Goal: Information Seeking & Learning: Learn about a topic

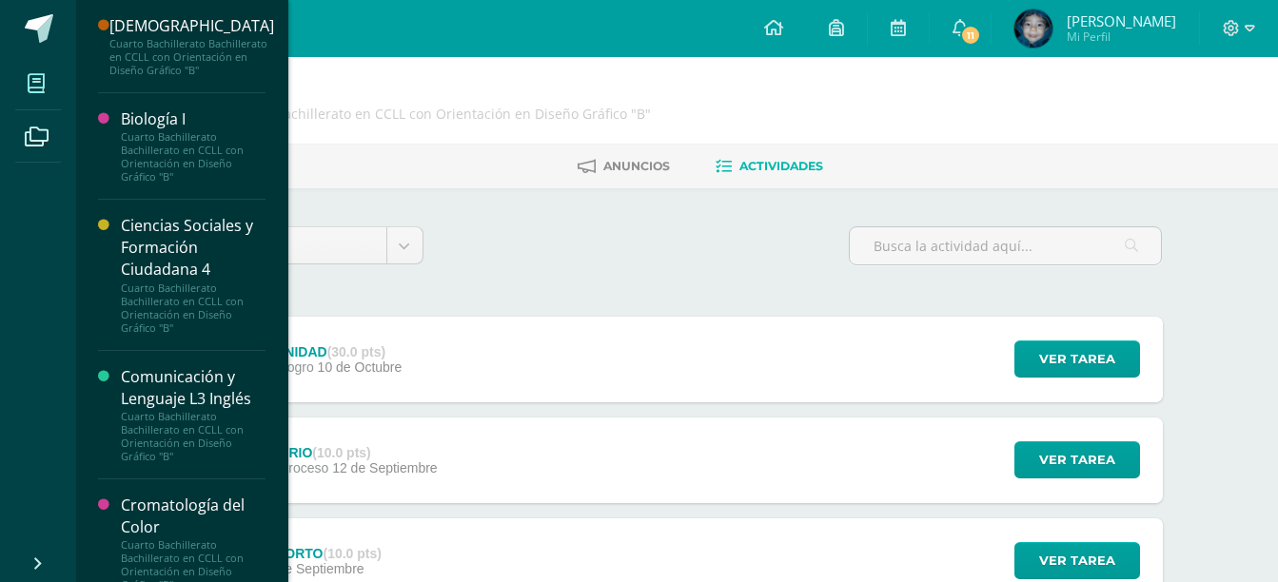
click at [54, 92] on span at bounding box center [36, 83] width 43 height 43
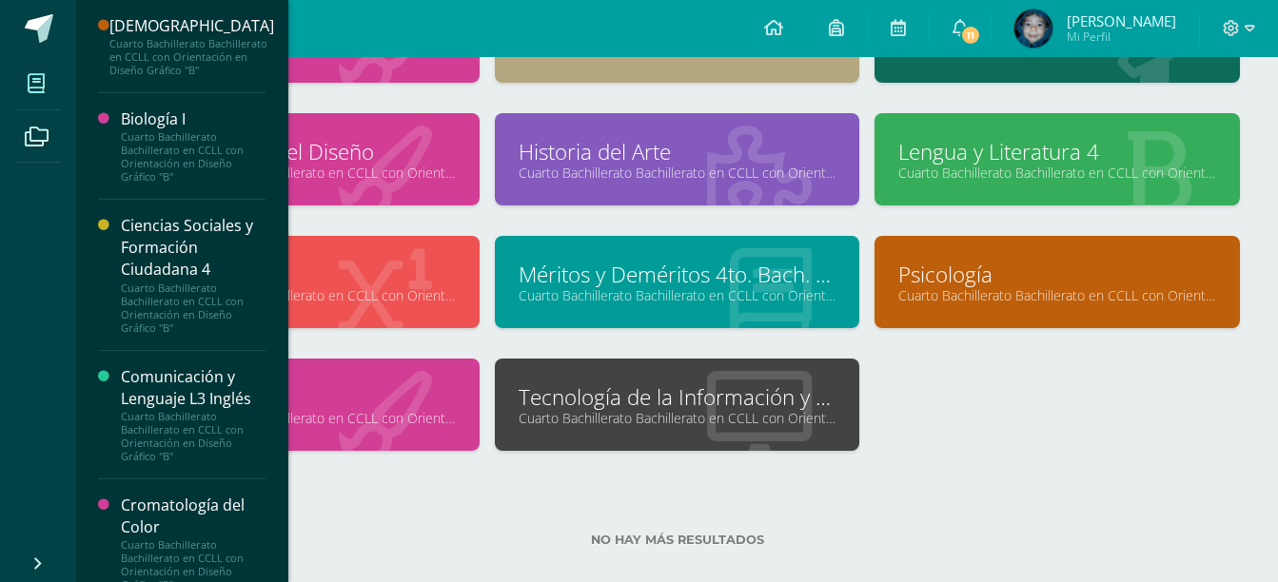
scroll to position [566, 0]
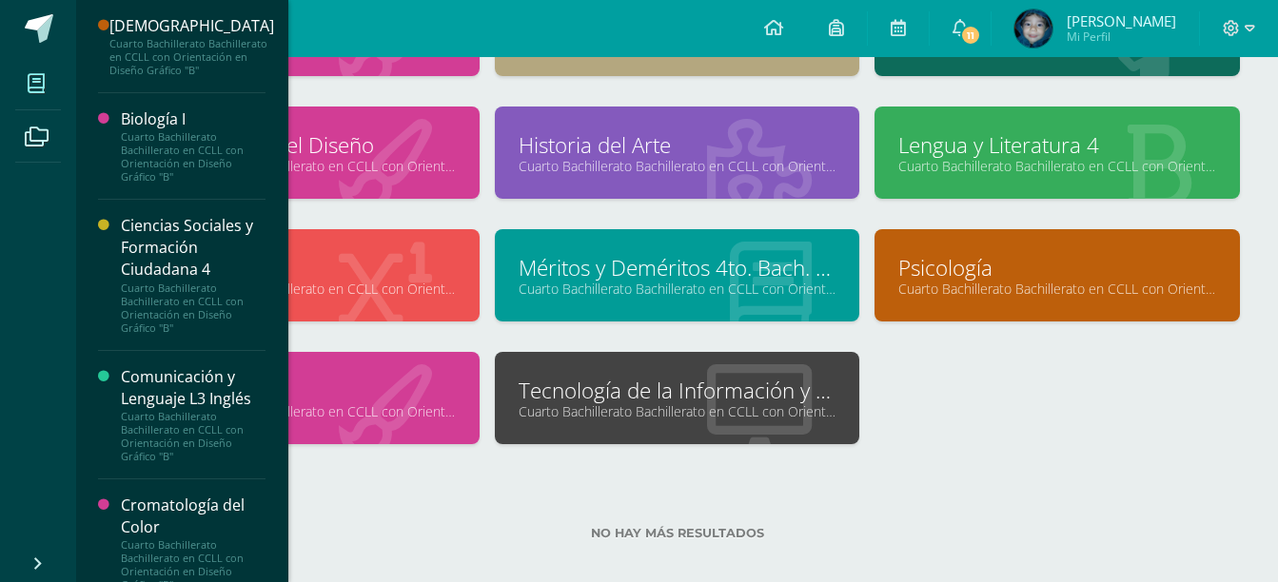
click at [1168, 479] on div "No hay más resultados" at bounding box center [676, 519] width 1125 height 88
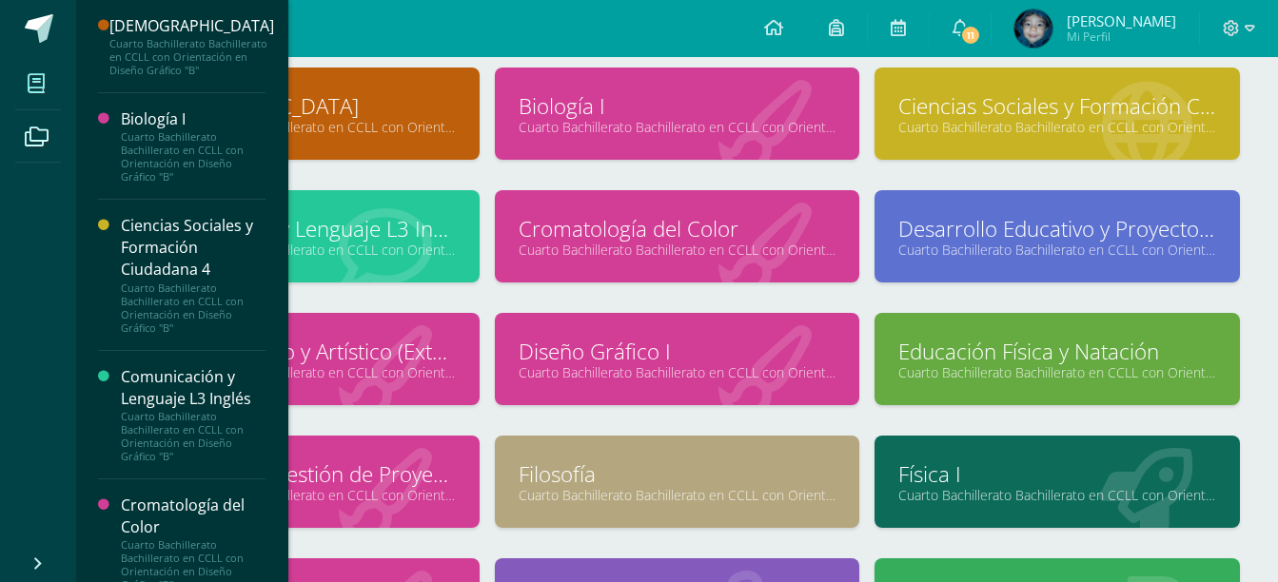
scroll to position [152, 0]
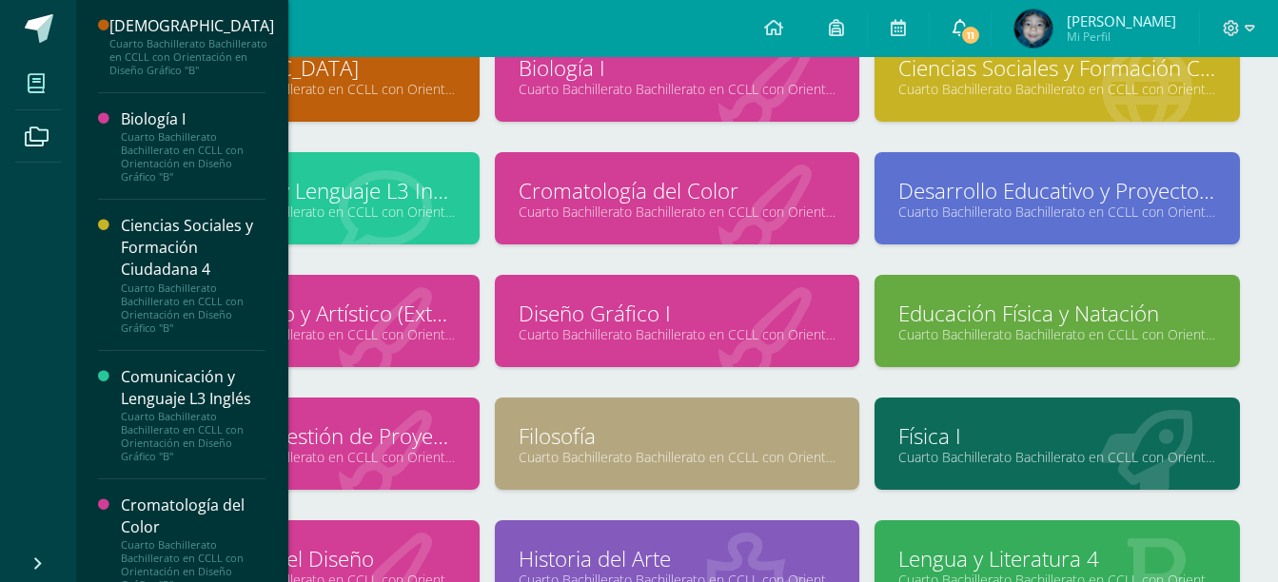
click at [967, 28] on span "11" at bounding box center [970, 35] width 21 height 21
click at [769, 29] on icon at bounding box center [773, 27] width 19 height 17
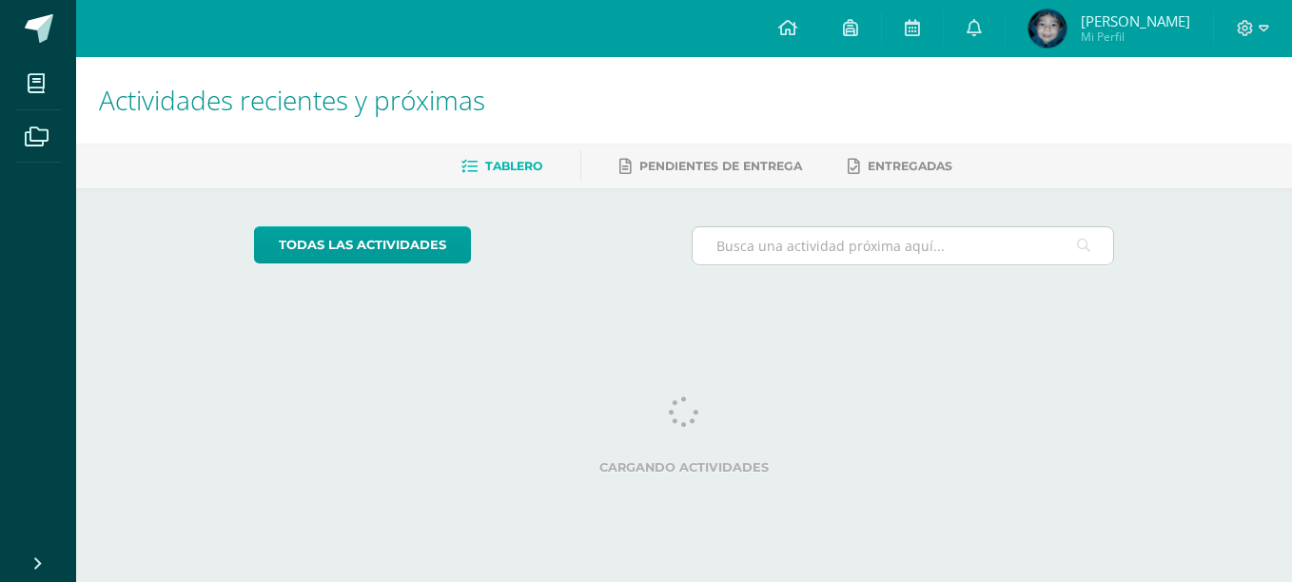
click at [822, 247] on input "text" at bounding box center [903, 245] width 421 height 37
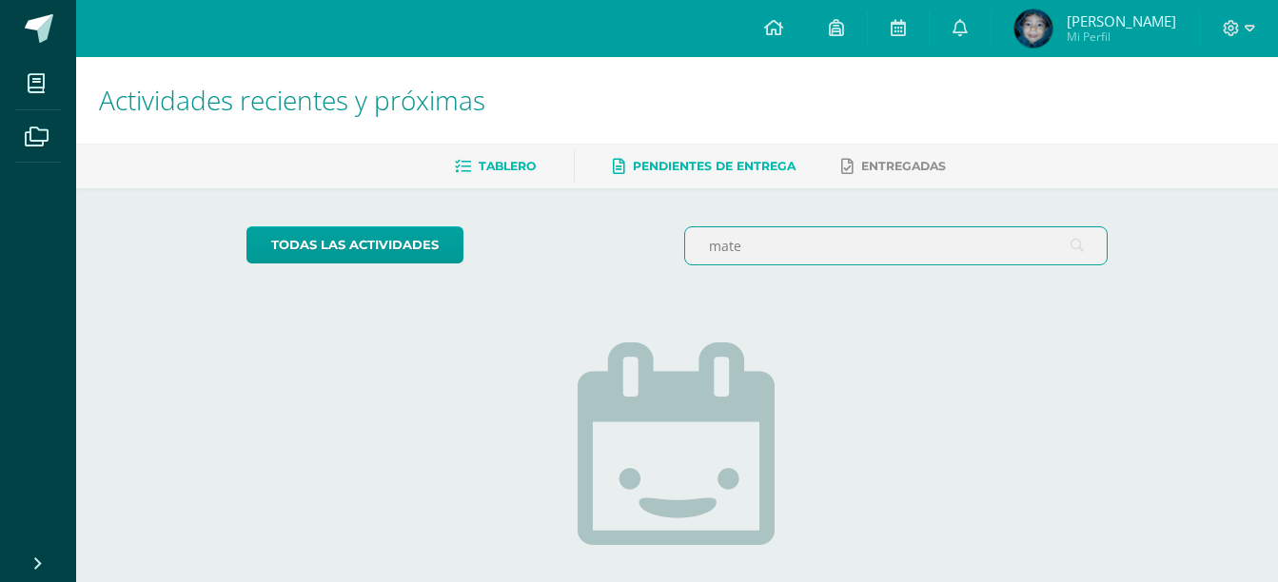
type input "mate"
click at [789, 164] on span "Pendientes de entrega" at bounding box center [714, 166] width 163 height 14
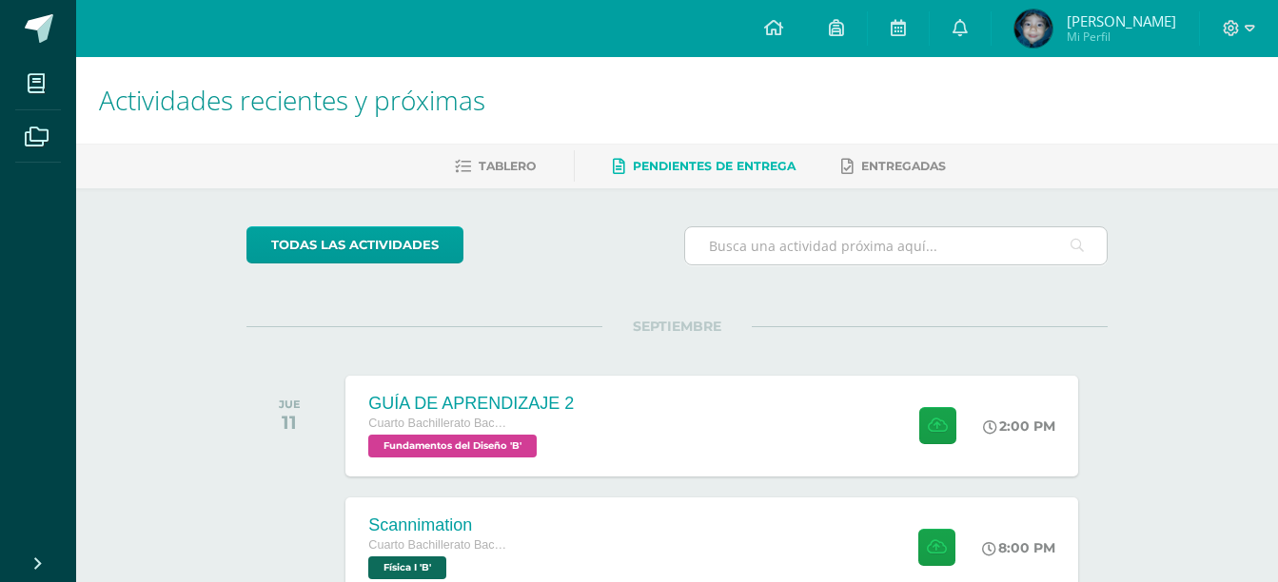
click at [797, 244] on input "text" at bounding box center [895, 245] width 421 height 37
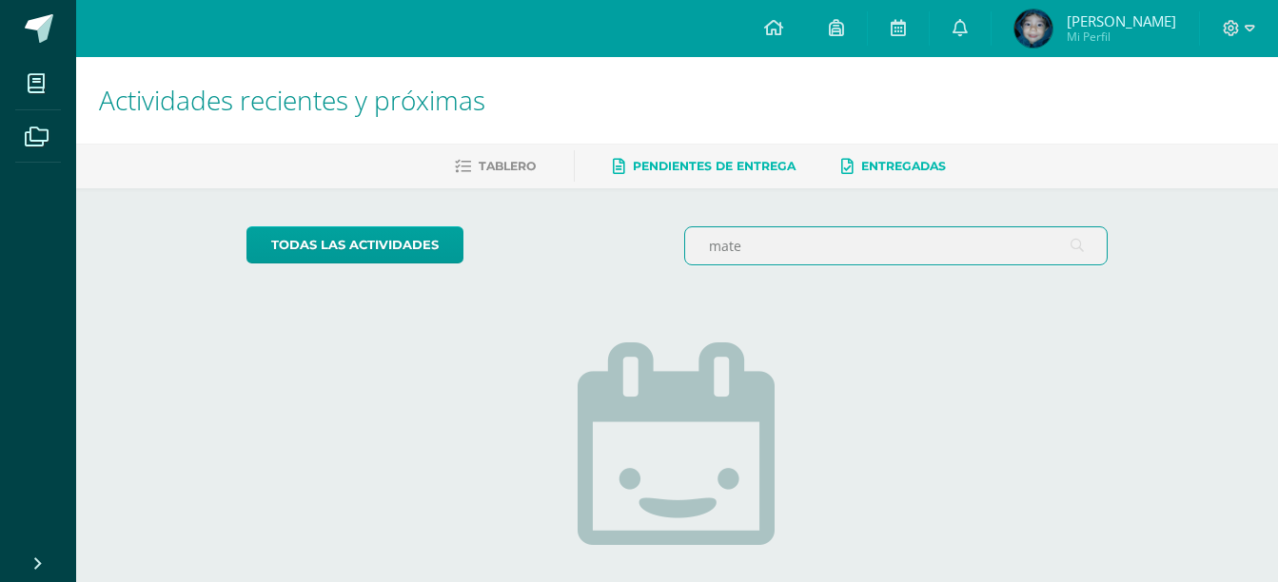
type input "mate"
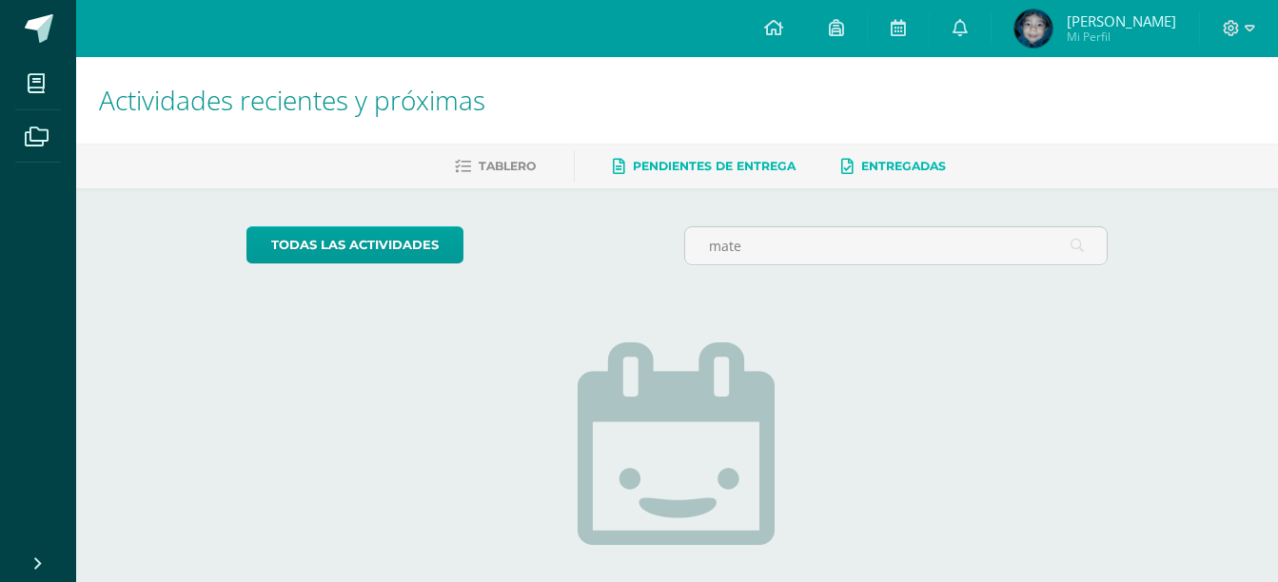
click at [870, 161] on span "Entregadas" at bounding box center [903, 166] width 85 height 14
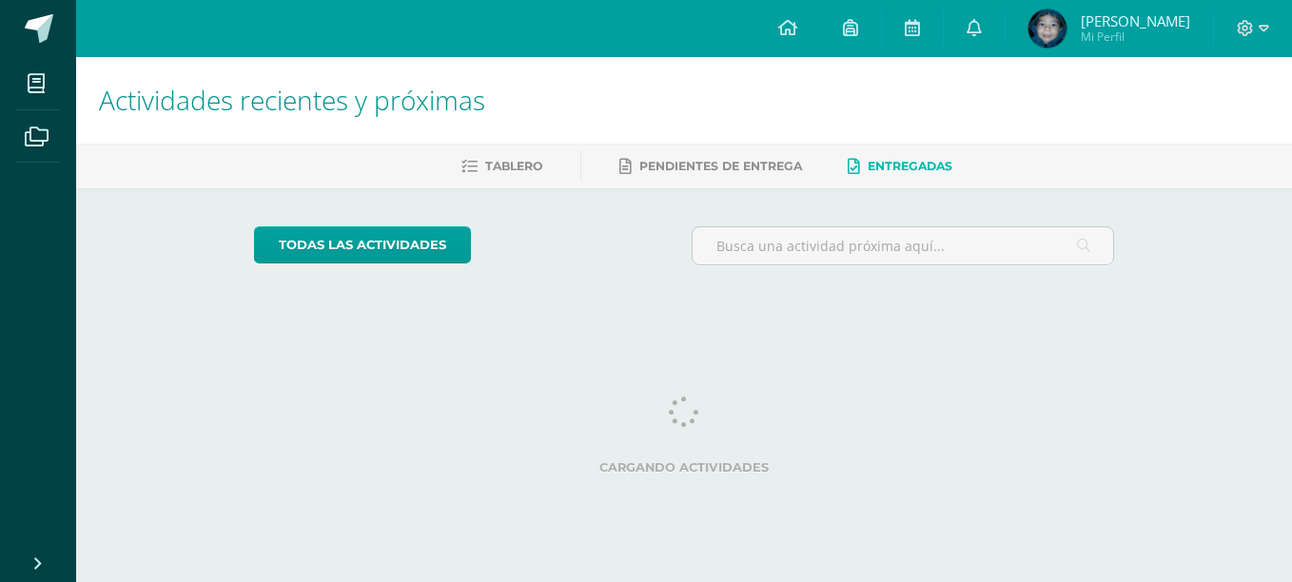
click at [31, 89] on icon at bounding box center [36, 83] width 17 height 19
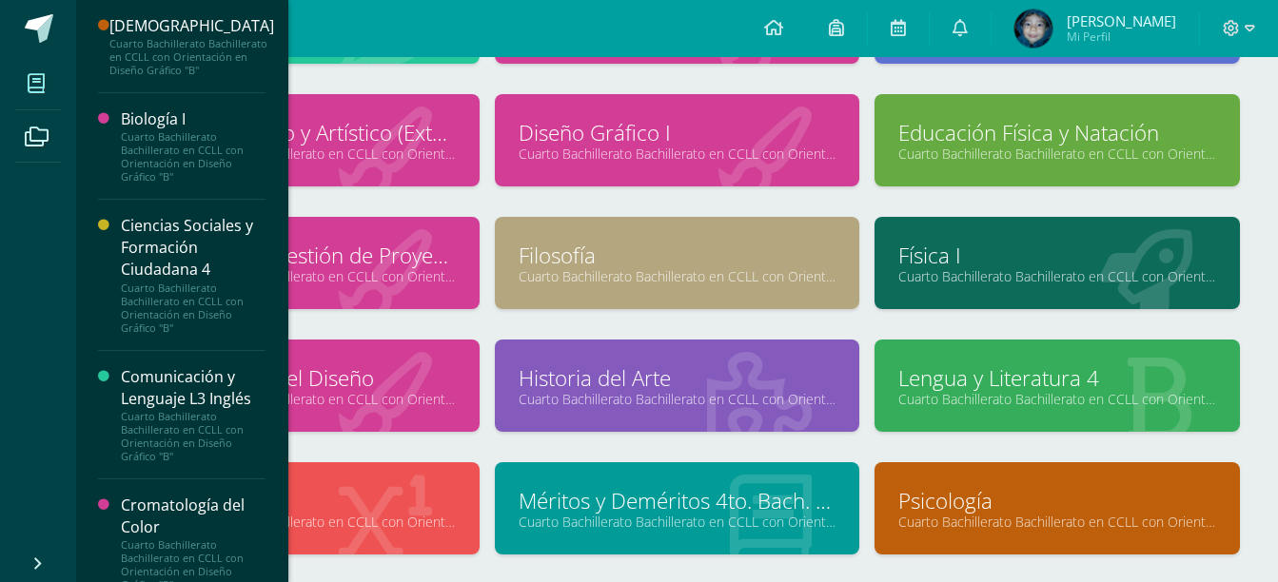
scroll to position [399, 0]
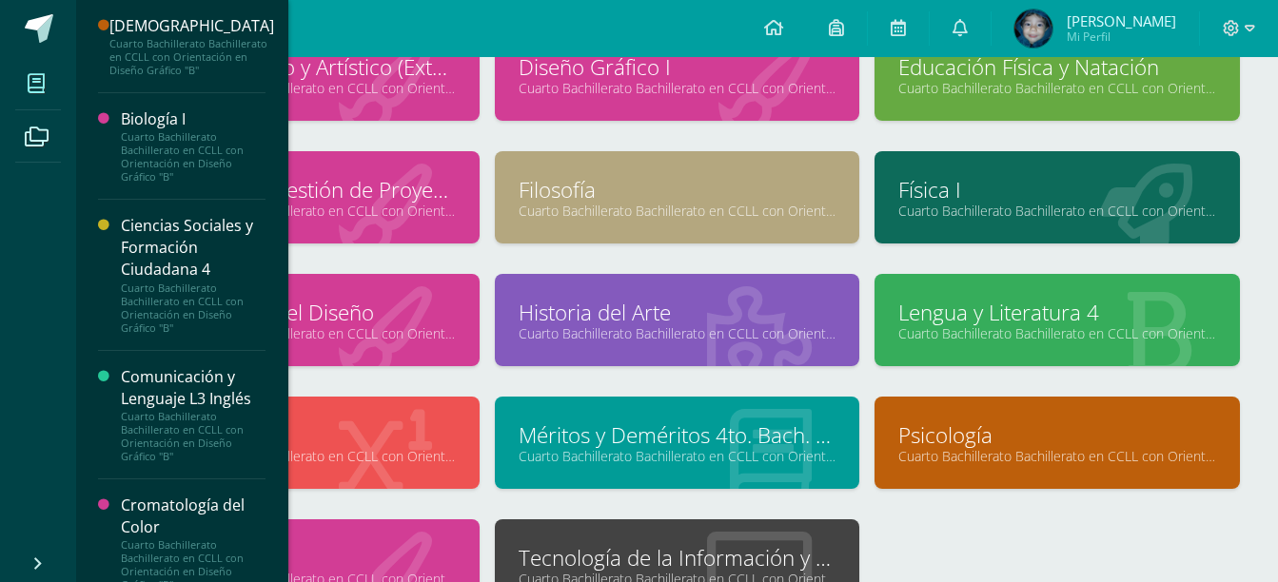
click at [394, 456] on link "Cuarto Bachillerato Bachillerato en CCLL con Orientación en Diseño Gráfico "B"" at bounding box center [297, 456] width 318 height 18
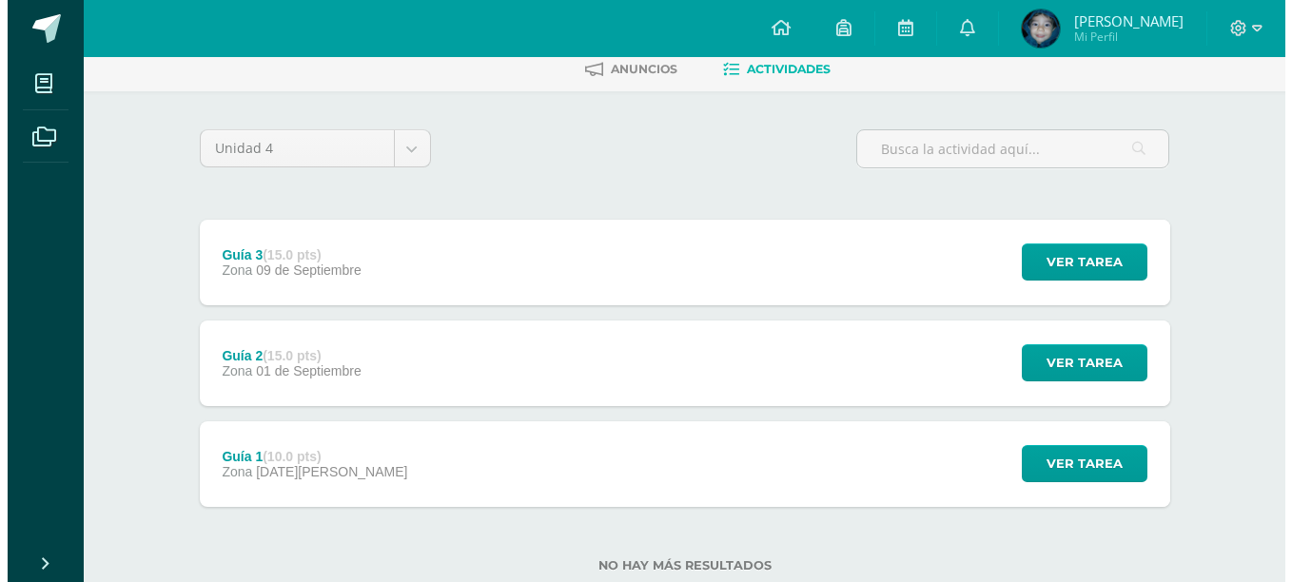
scroll to position [102, 0]
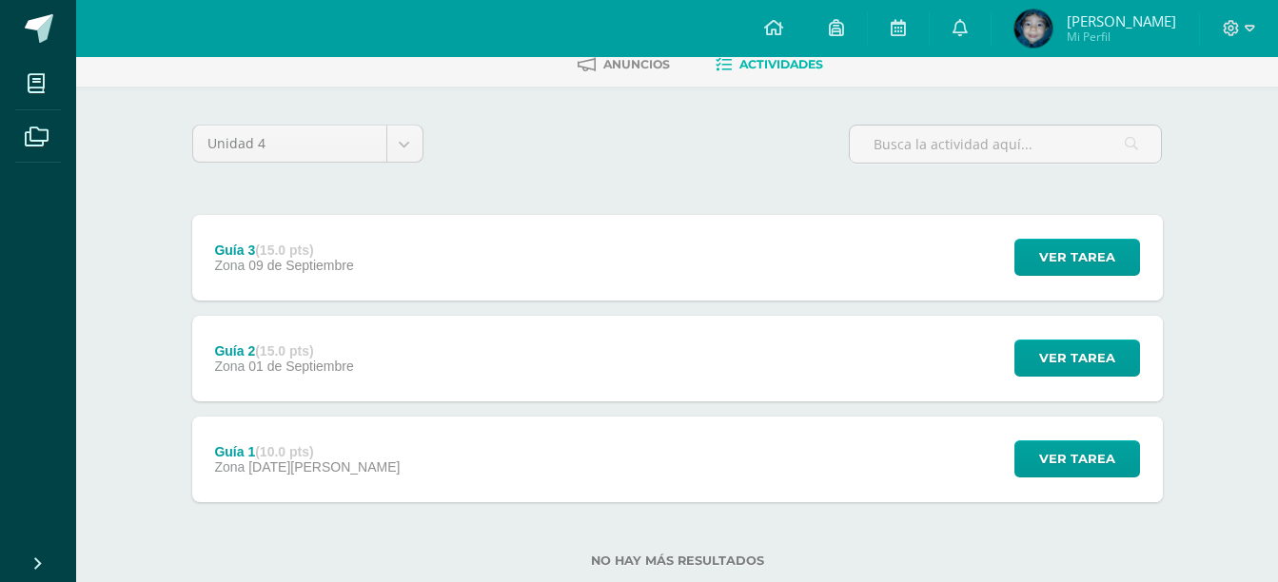
click at [958, 263] on div "Guía 3 (15.0 pts) Zona [DATE] Ver tarea Guía 3 Matemáticas 4 Cargando contenido" at bounding box center [677, 258] width 970 height 86
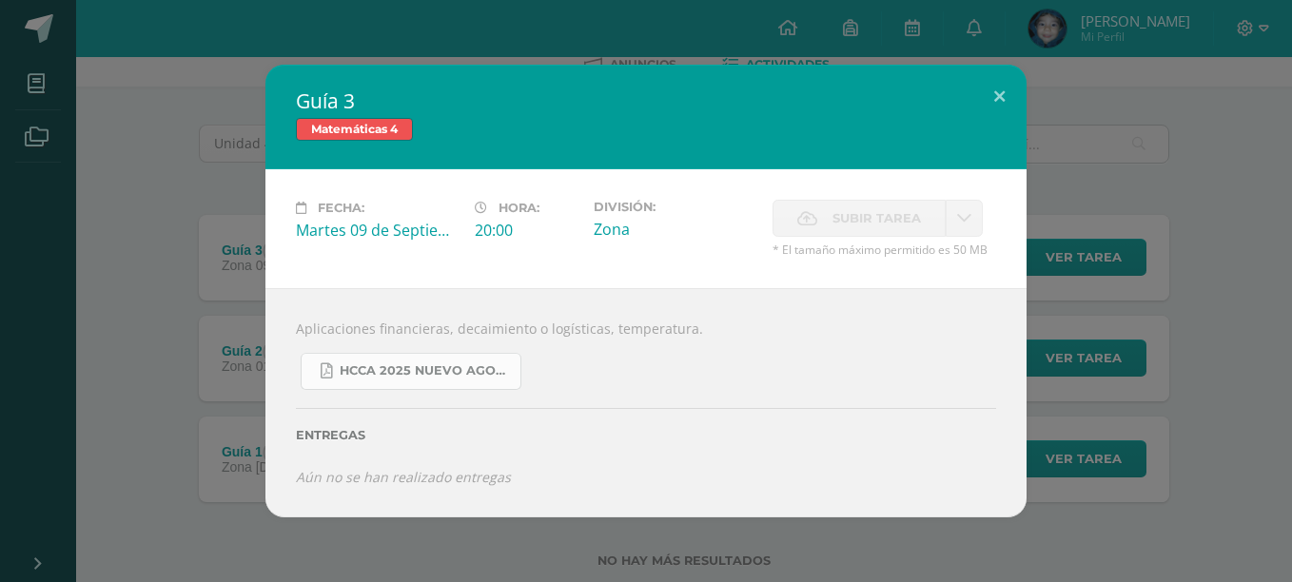
click at [452, 363] on span "HCCA 2025 nuevo agosto 4ta matemáticas.pdf" at bounding box center [425, 370] width 171 height 15
